Goal: Information Seeking & Learning: Learn about a topic

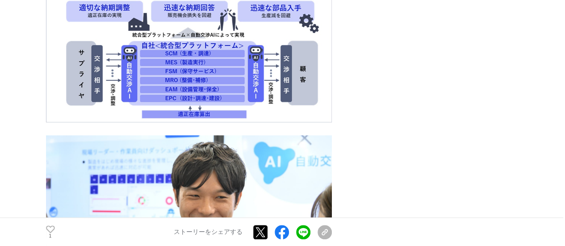
scroll to position [2010, 0]
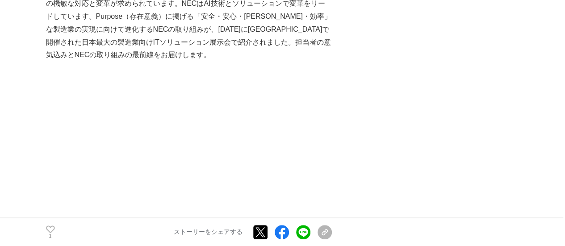
scroll to position [402, 0]
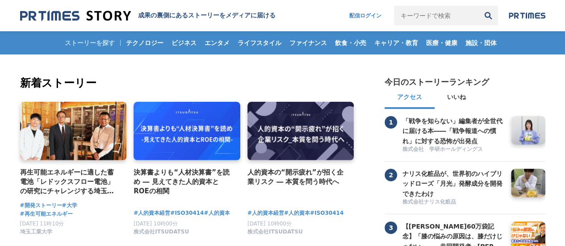
click at [428, 20] on input "キーワードで検索" at bounding box center [436, 16] width 84 height 20
type input "NEC"
click at [478, 6] on button "検索" at bounding box center [488, 16] width 20 height 20
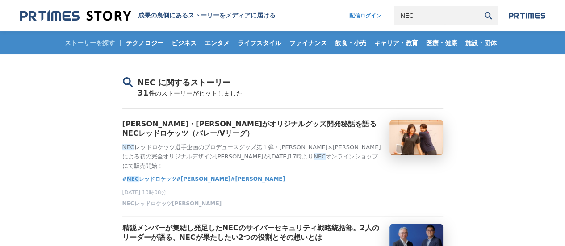
click at [431, 13] on input "NEC" at bounding box center [436, 16] width 84 height 20
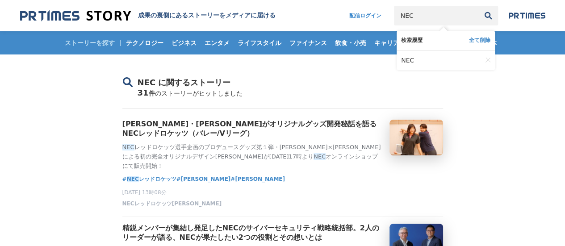
drag, startPoint x: 431, startPoint y: 13, endPoint x: 316, endPoint y: 5, distance: 115.5
click at [340, 13] on nav "配信ログイン NEC 検索履歴 全て削除 NEC" at bounding box center [442, 16] width 205 height 20
click at [432, 15] on input "キーワードで検索" at bounding box center [436, 16] width 84 height 20
paste input "78149"
drag, startPoint x: 431, startPoint y: 12, endPoint x: 414, endPoint y: 13, distance: 17.0
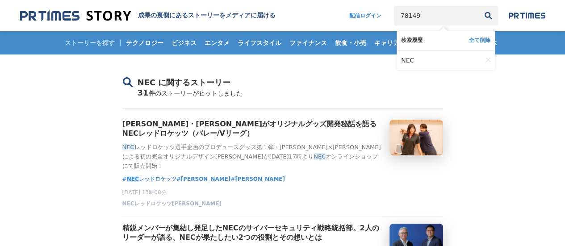
click at [414, 13] on input "78149" at bounding box center [436, 16] width 84 height 20
type input "78149"
click at [486, 13] on button "検索" at bounding box center [488, 16] width 20 height 20
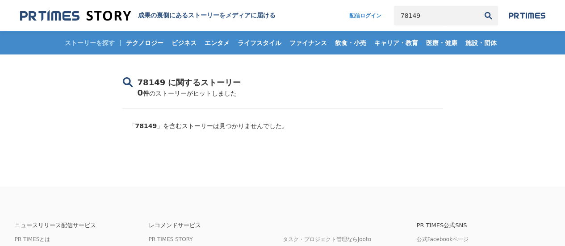
click at [416, 26] on header "成果の裏側にあるストーリーをメディアに届ける 配信ログイン 78149 検索履歴 全て削除" at bounding box center [282, 15] width 565 height 31
click at [425, 23] on input "78149" at bounding box center [436, 16] width 84 height 20
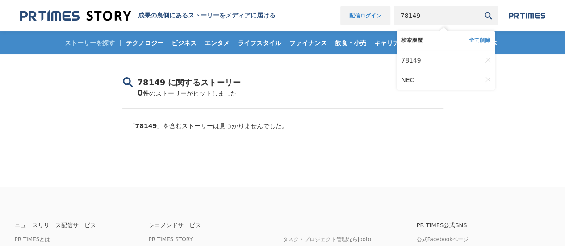
drag, startPoint x: 428, startPoint y: 17, endPoint x: 339, endPoint y: 15, distance: 89.4
click at [341, 15] on nav "配信ログイン 78149 検索履歴 全て削除 78149 NEC" at bounding box center [442, 16] width 205 height 20
type input "NEC"
click at [478, 6] on button "検索" at bounding box center [488, 16] width 20 height 20
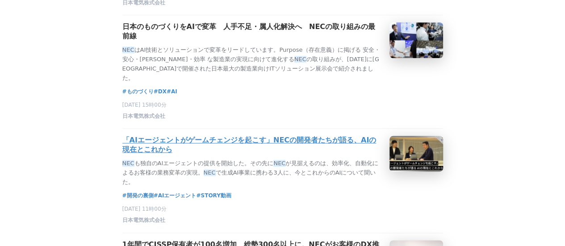
scroll to position [491, 0]
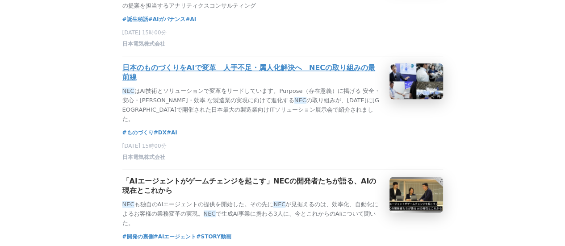
click at [168, 82] on h3 "日本のものづくりをAIで変革　人手不足・属人化解決へ　NECの取り組みの最前線" at bounding box center [252, 72] width 260 height 19
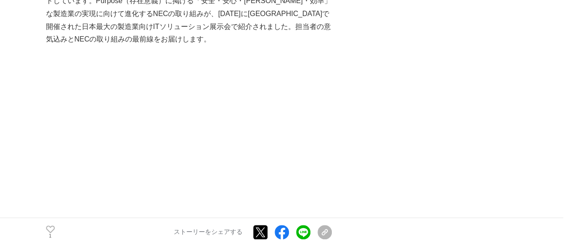
scroll to position [402, 0]
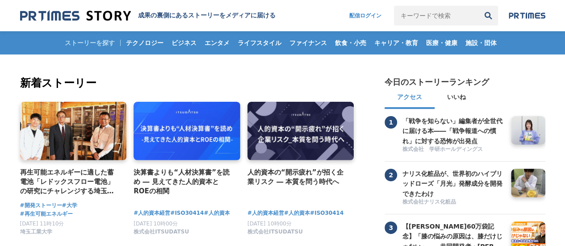
drag, startPoint x: 444, startPoint y: 1, endPoint x: 211, endPoint y: 73, distance: 243.4
drag, startPoint x: 520, startPoint y: 0, endPoint x: 369, endPoint y: 69, distance: 166.5
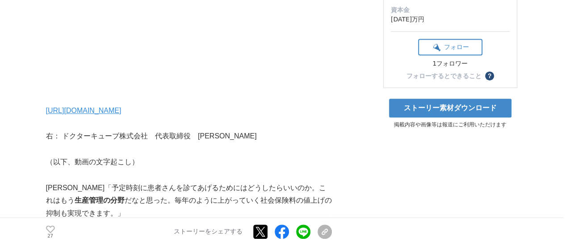
scroll to position [134, 0]
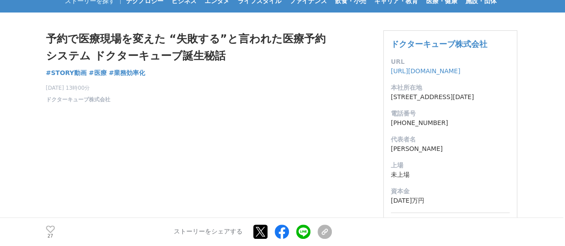
scroll to position [89, 0]
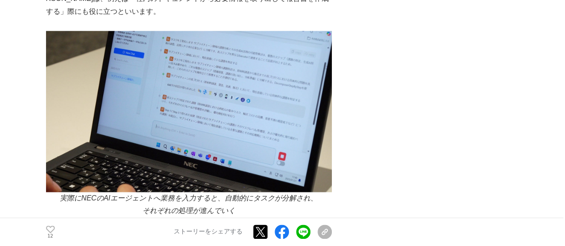
scroll to position [491, 0]
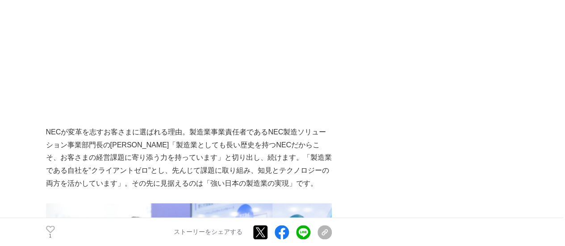
scroll to position [313, 0]
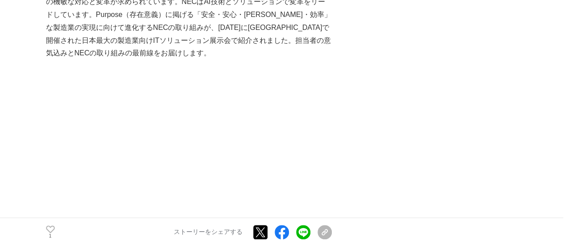
scroll to position [179, 0]
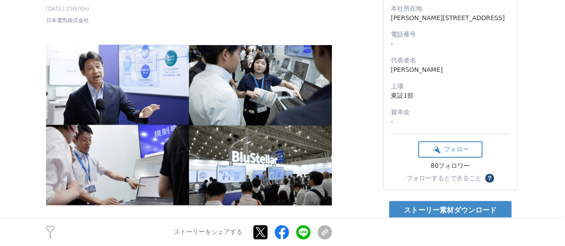
scroll to position [45, 0]
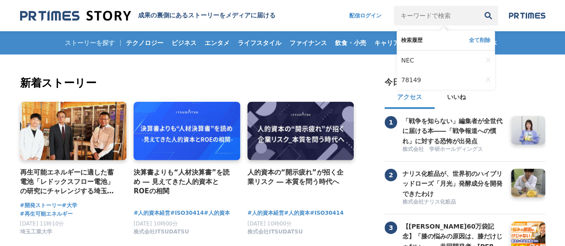
click at [445, 16] on input "キーワードで検索" at bounding box center [436, 16] width 84 height 20
click at [407, 66] on link "NEC" at bounding box center [441, 60] width 81 height 20
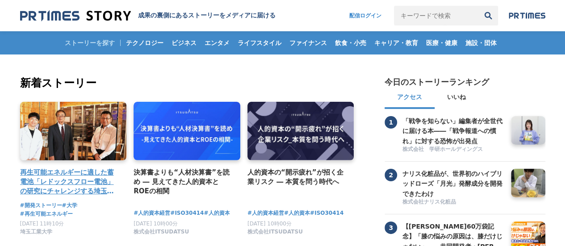
click at [111, 181] on h4 "再生可能エネルギーに適した蓄電池「レドックスフロー電池」の研究にチャレンジする埼玉工業大学" at bounding box center [70, 182] width 100 height 29
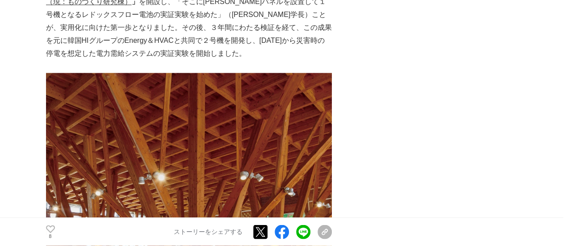
scroll to position [804, 0]
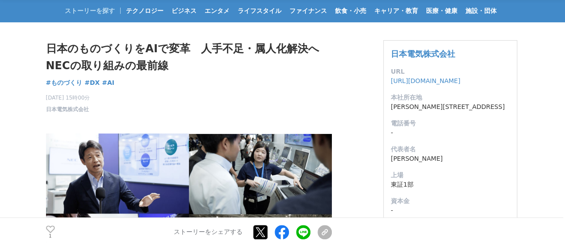
scroll to position [45, 0]
